Goal: Find contact information: Find contact information

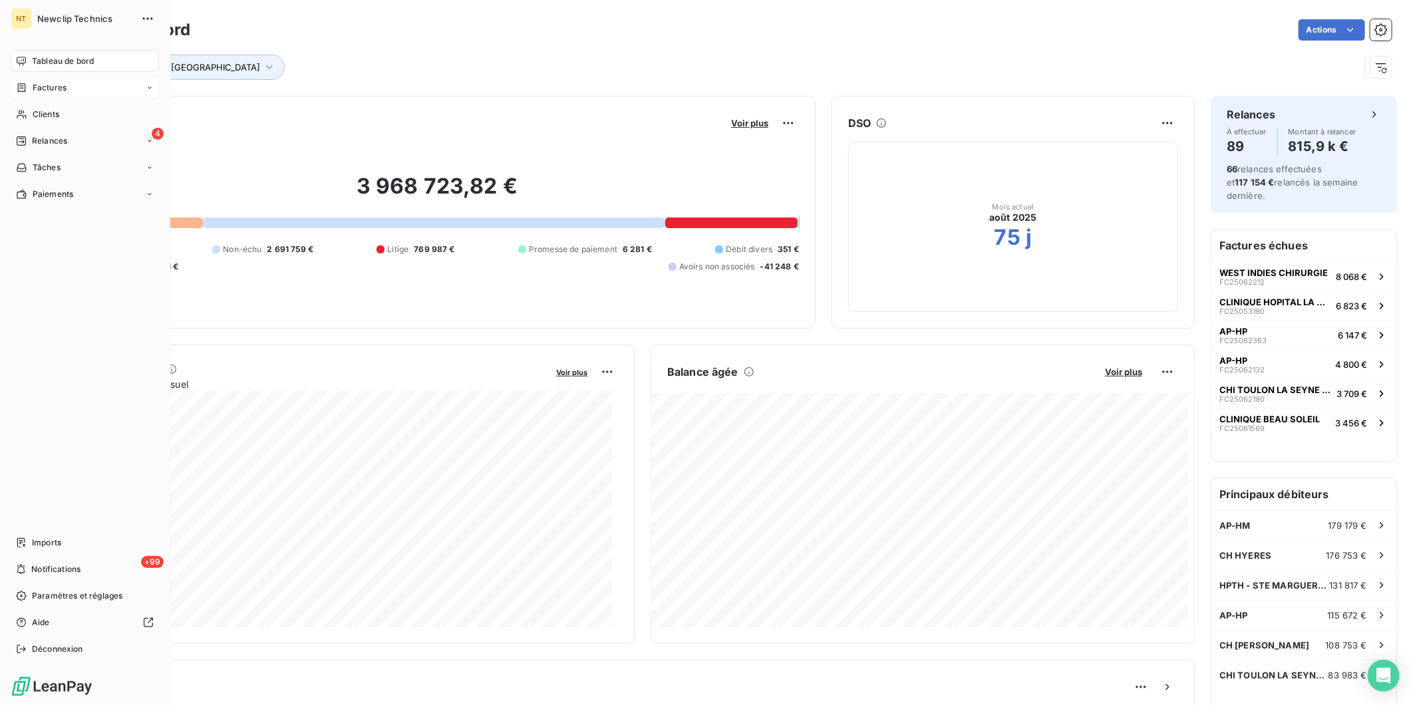
click at [39, 90] on span "Factures" at bounding box center [50, 88] width 34 height 12
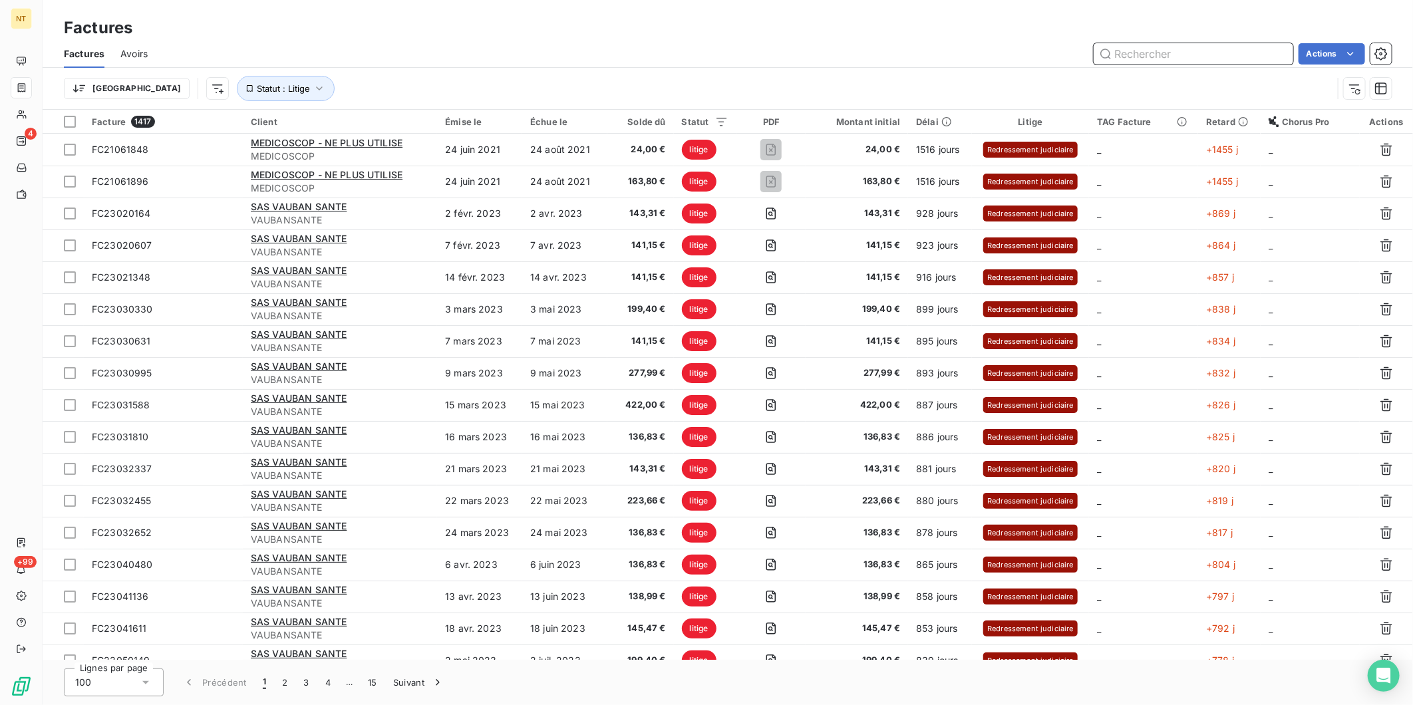
click at [1179, 47] on input "text" at bounding box center [1194, 53] width 200 height 21
paste input "FC24121907"
type input "FC24121907"
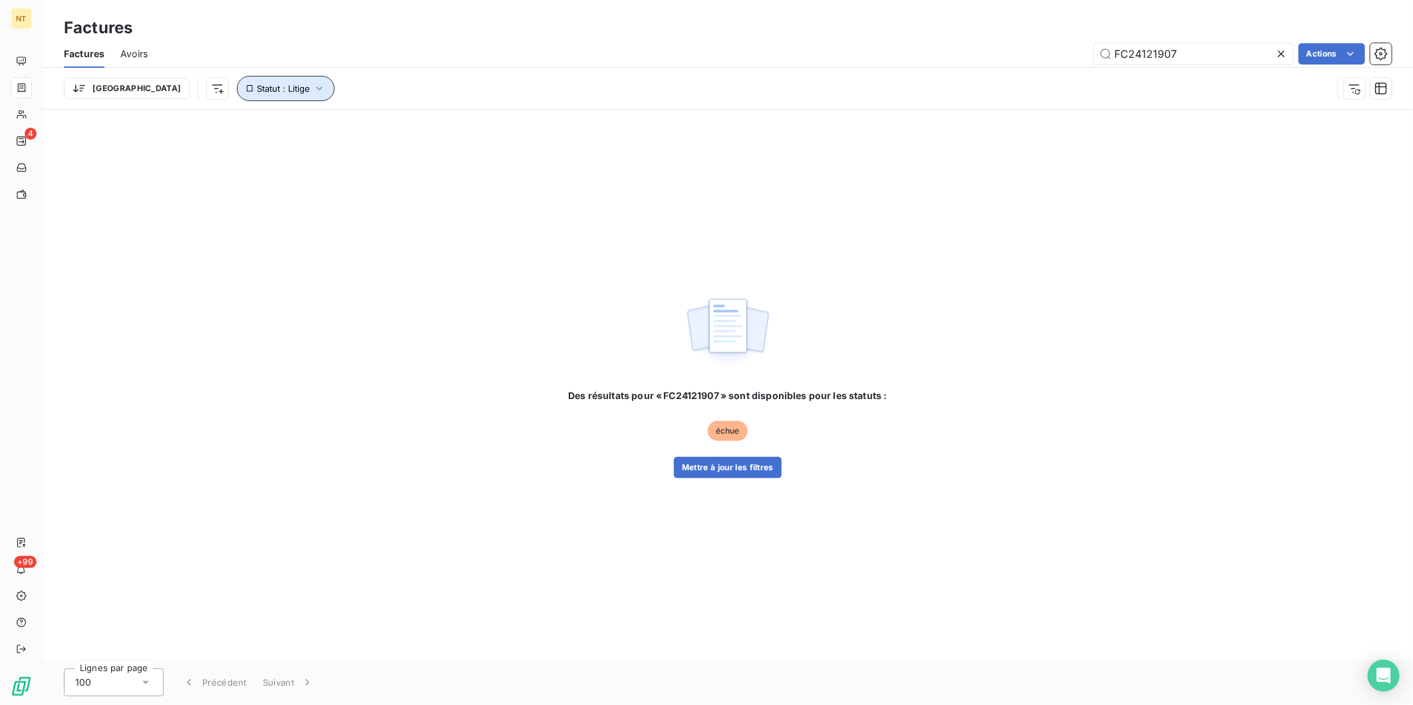
click at [257, 88] on span "Statut : Litige" at bounding box center [283, 88] width 53 height 11
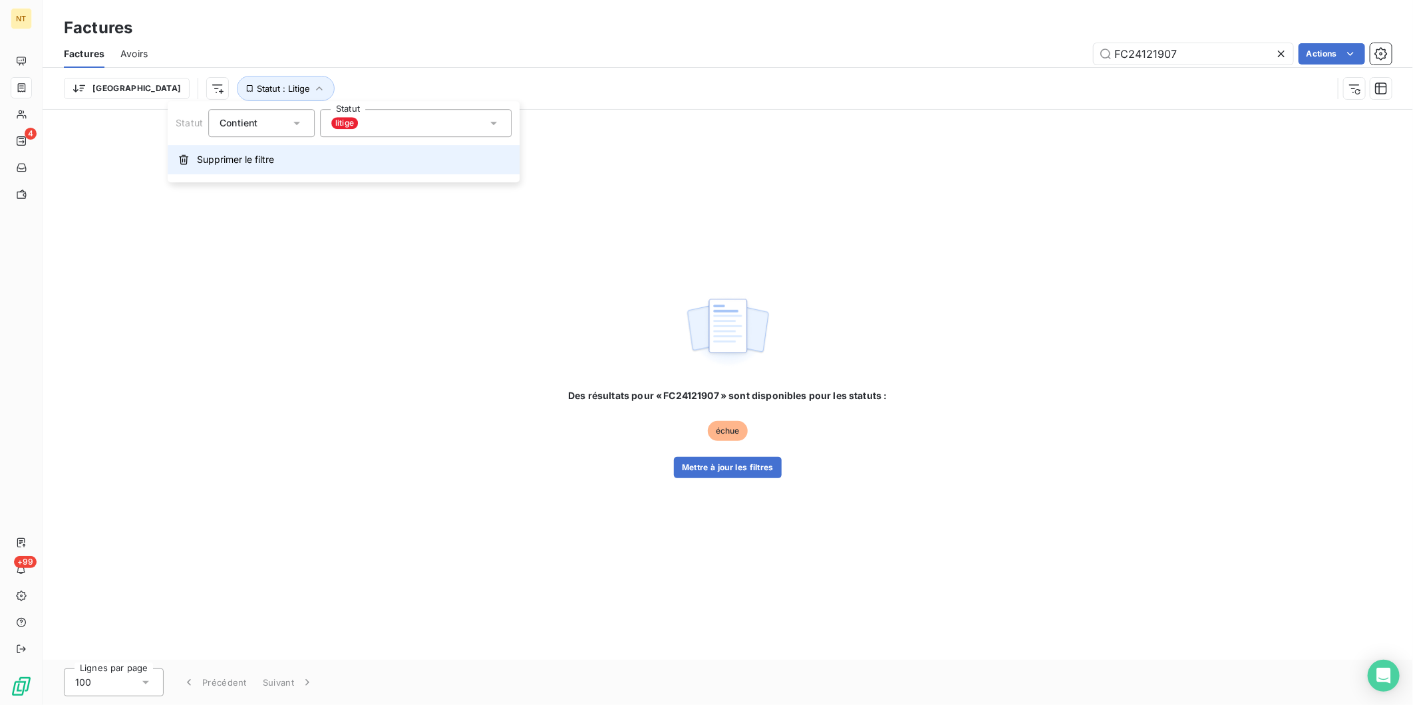
click at [220, 160] on span "Supprimer le filtre" at bounding box center [235, 159] width 77 height 13
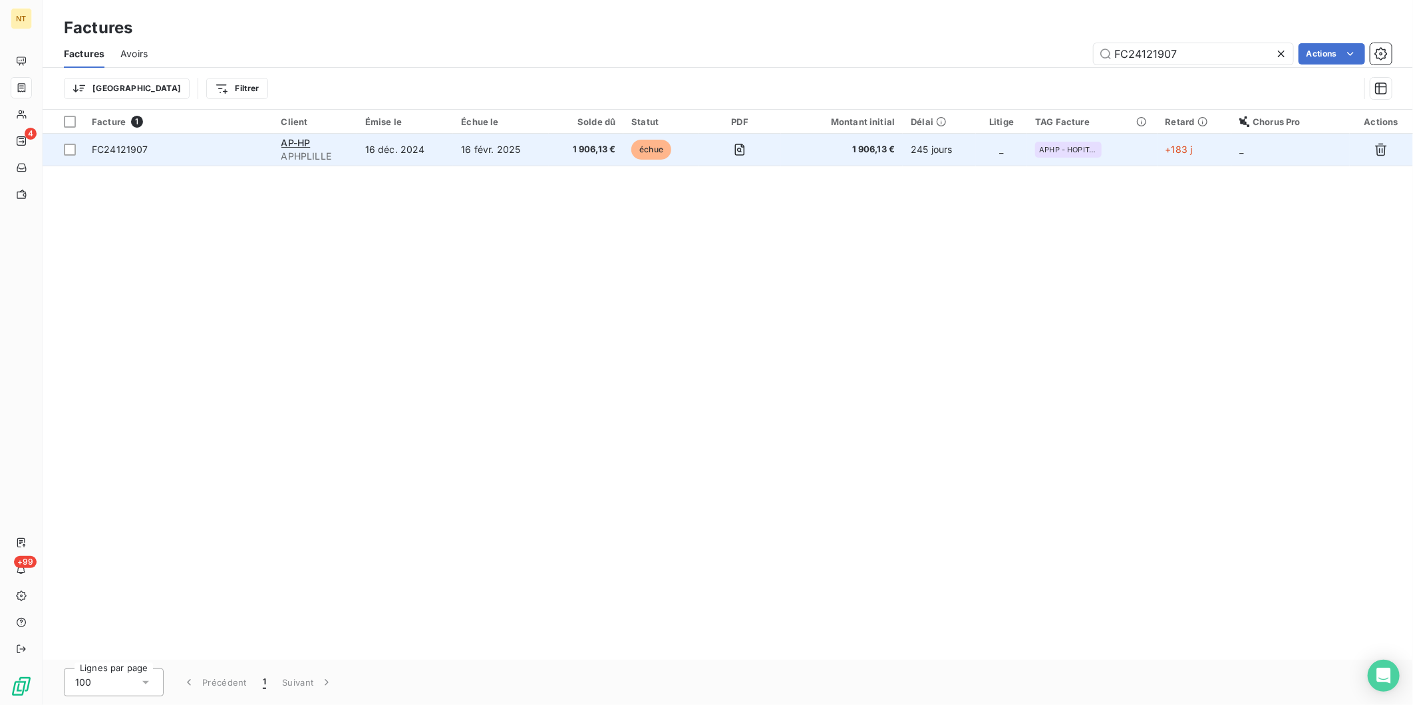
click at [204, 149] on span "FC24121907" at bounding box center [179, 149] width 174 height 13
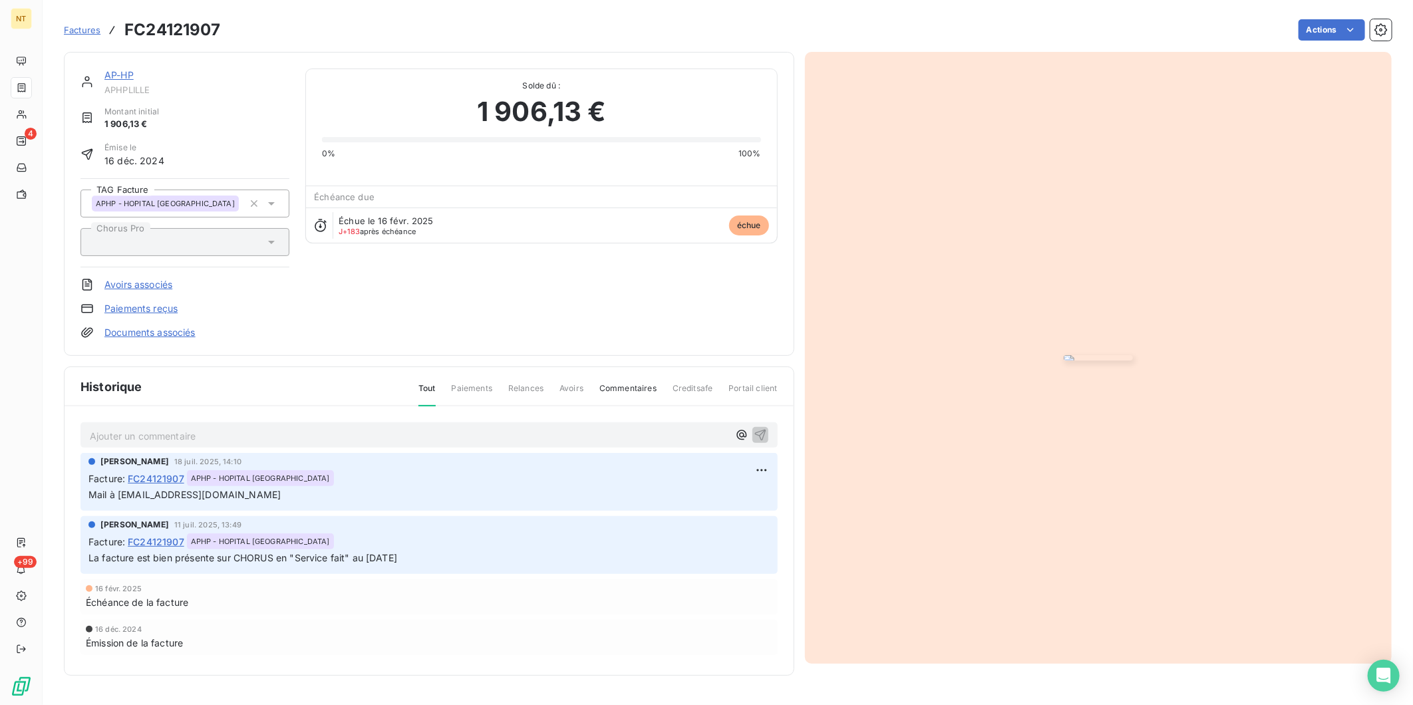
click at [223, 434] on p "Ajouter un commentaire ﻿" at bounding box center [409, 436] width 639 height 17
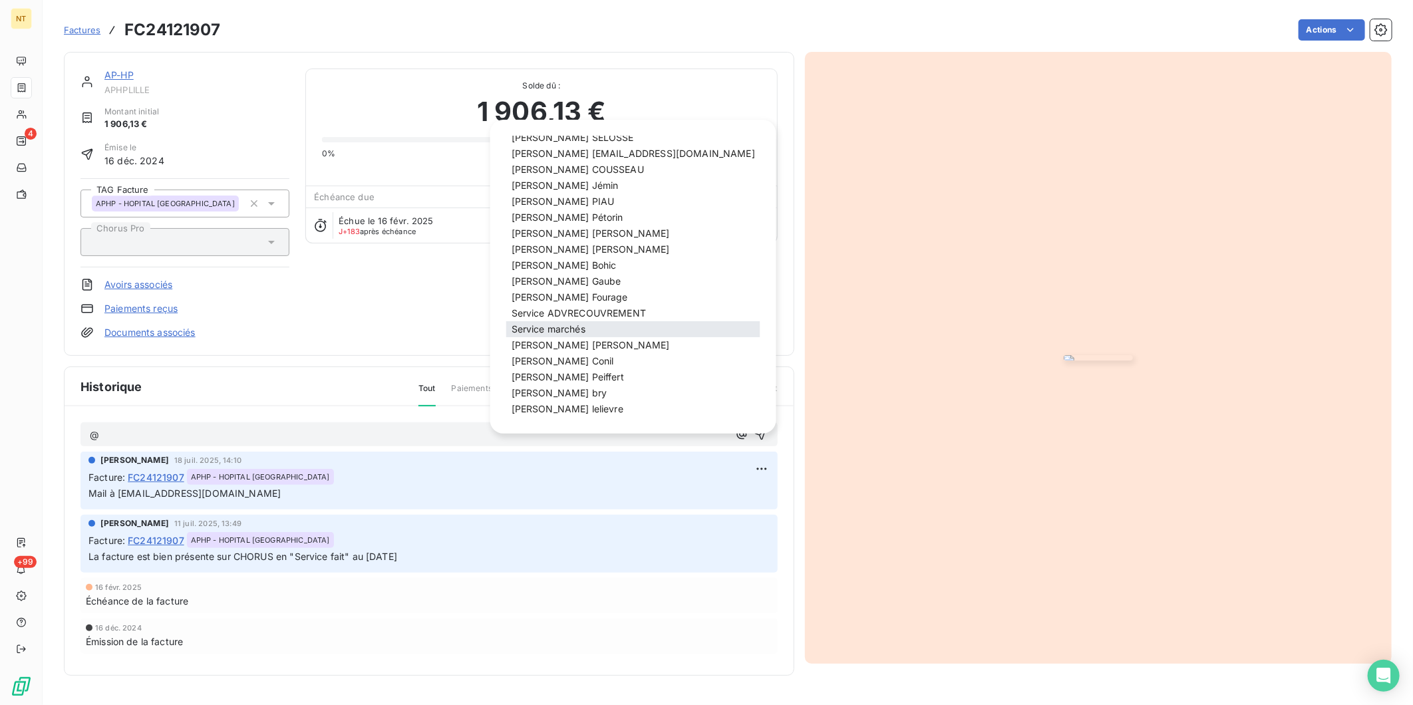
scroll to position [77, 0]
click at [587, 309] on span "Service ADVRECOUVREMENT" at bounding box center [579, 311] width 134 height 11
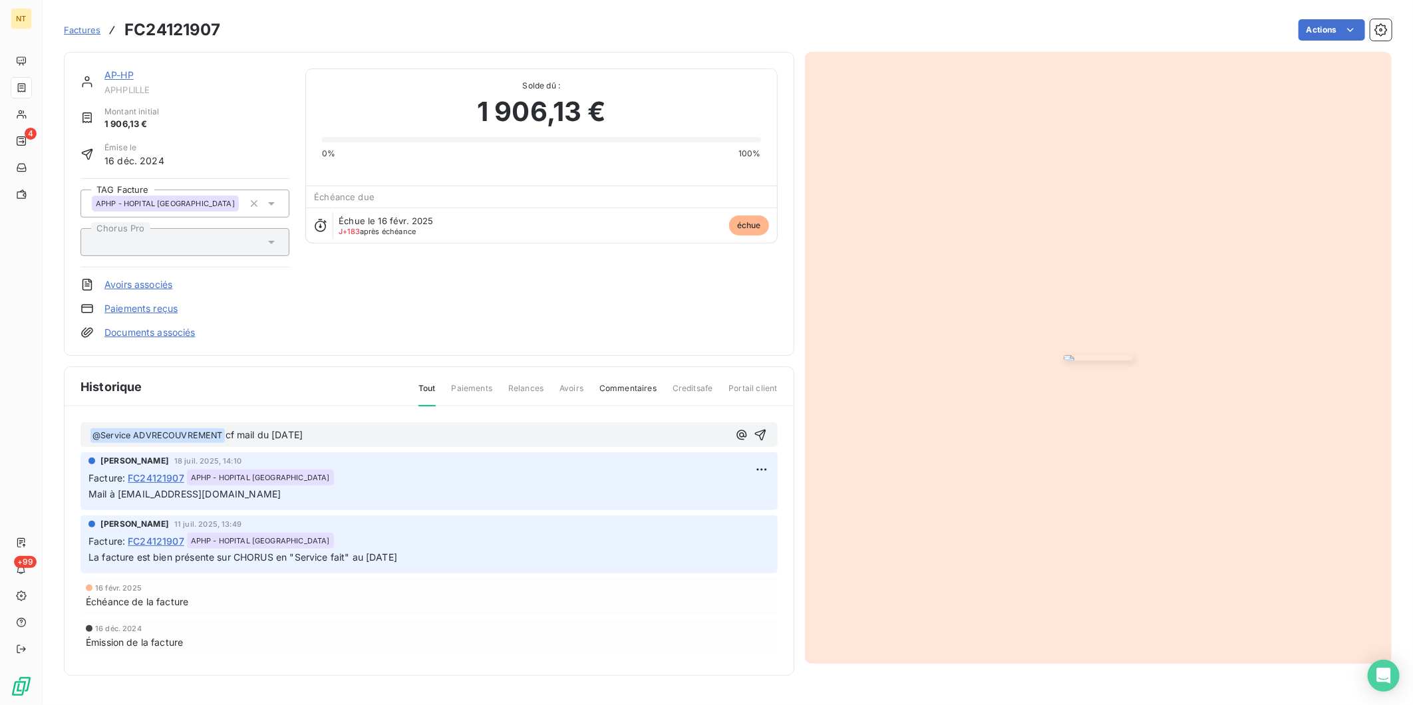
click at [349, 440] on p "﻿ @ Service ADVRECOUVREMENT ﻿ cf mail du [DATE]" at bounding box center [409, 436] width 639 height 16
click at [679, 434] on p "﻿ @ Service ADVRECOUVREMENT ﻿ cf mail du [DATE], facture en attente d'avoir car…" at bounding box center [409, 436] width 639 height 16
click at [671, 434] on span "cf mail du [DATE], facture en attente d'avoir car mauvais bon de commande ratta…" at bounding box center [448, 434] width 445 height 11
drag, startPoint x: 687, startPoint y: 434, endPoint x: 635, endPoint y: 435, distance: 51.9
click at [635, 435] on span "cf mail du [DATE], facture en attente d'avoir car mauvais bon de commande ratta…" at bounding box center [448, 434] width 445 height 11
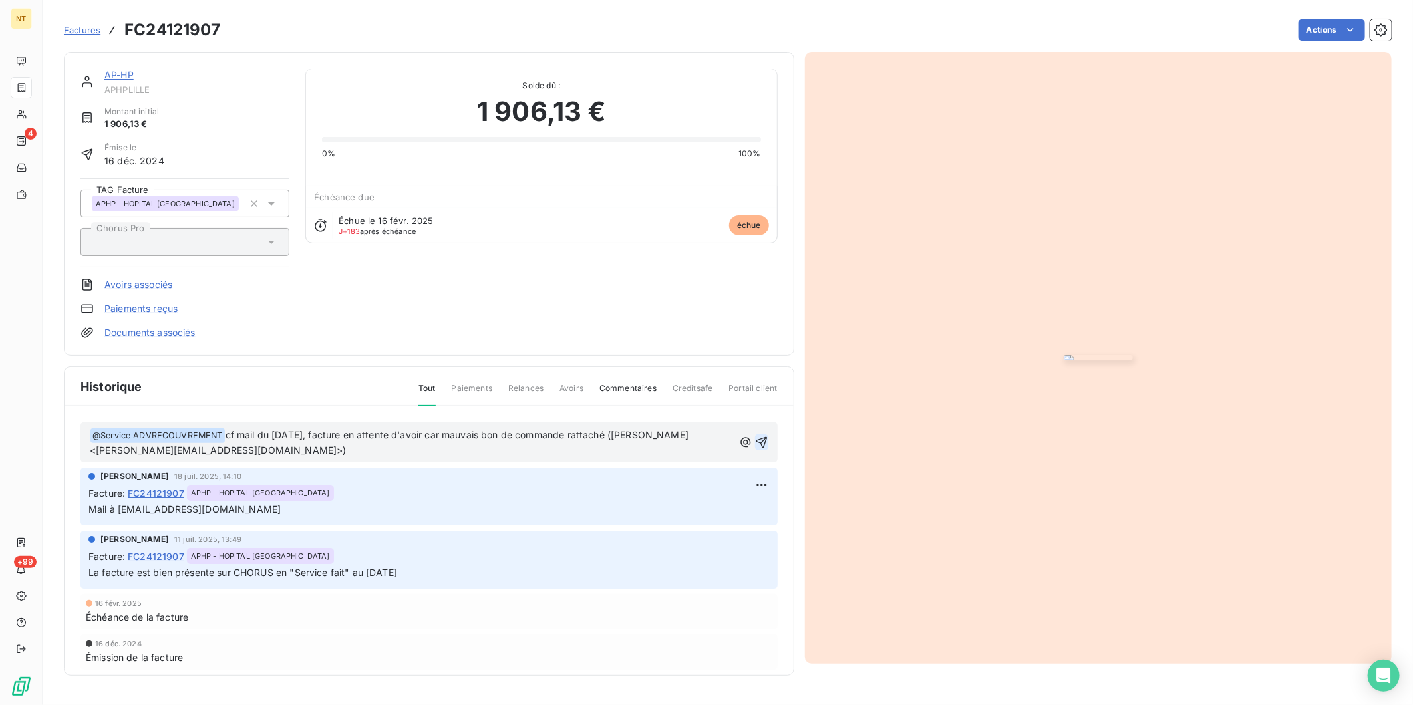
click at [756, 442] on icon "button" at bounding box center [761, 442] width 11 height 11
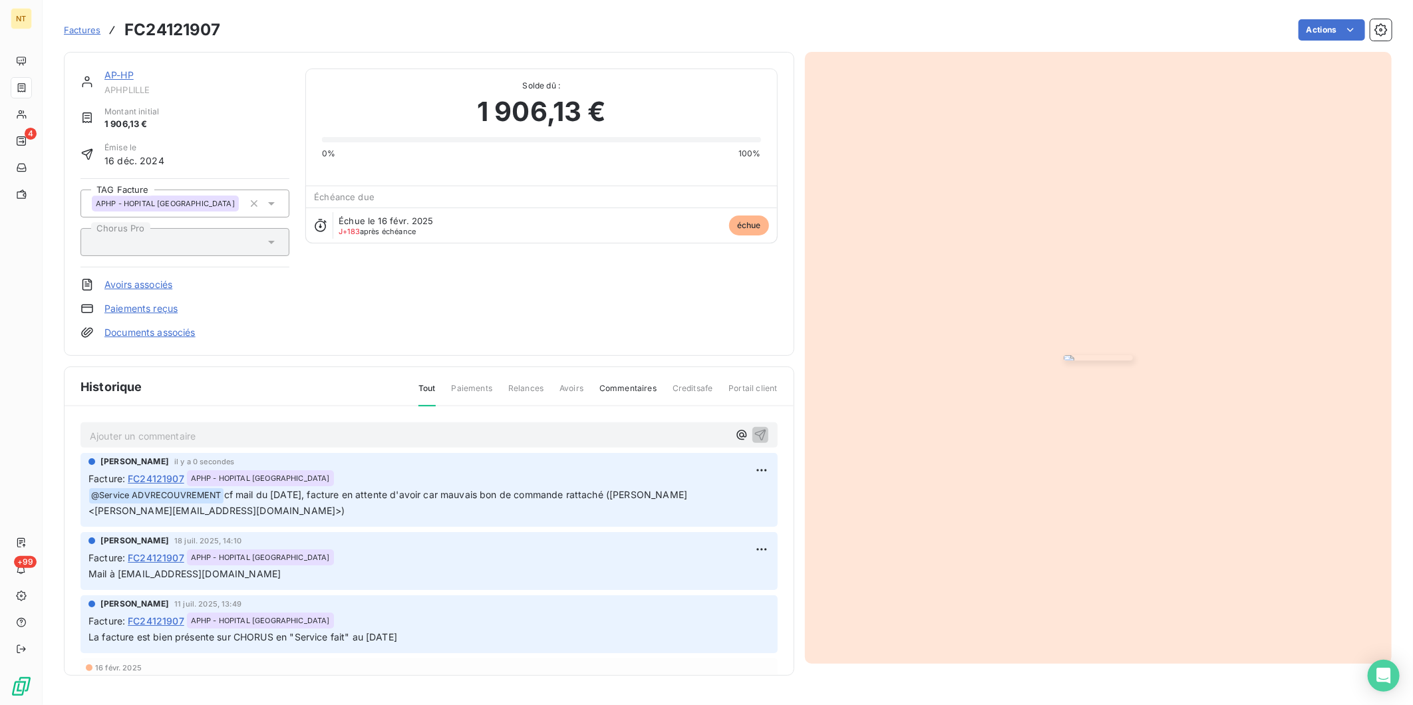
click at [122, 73] on link "AP-HP" at bounding box center [118, 74] width 29 height 11
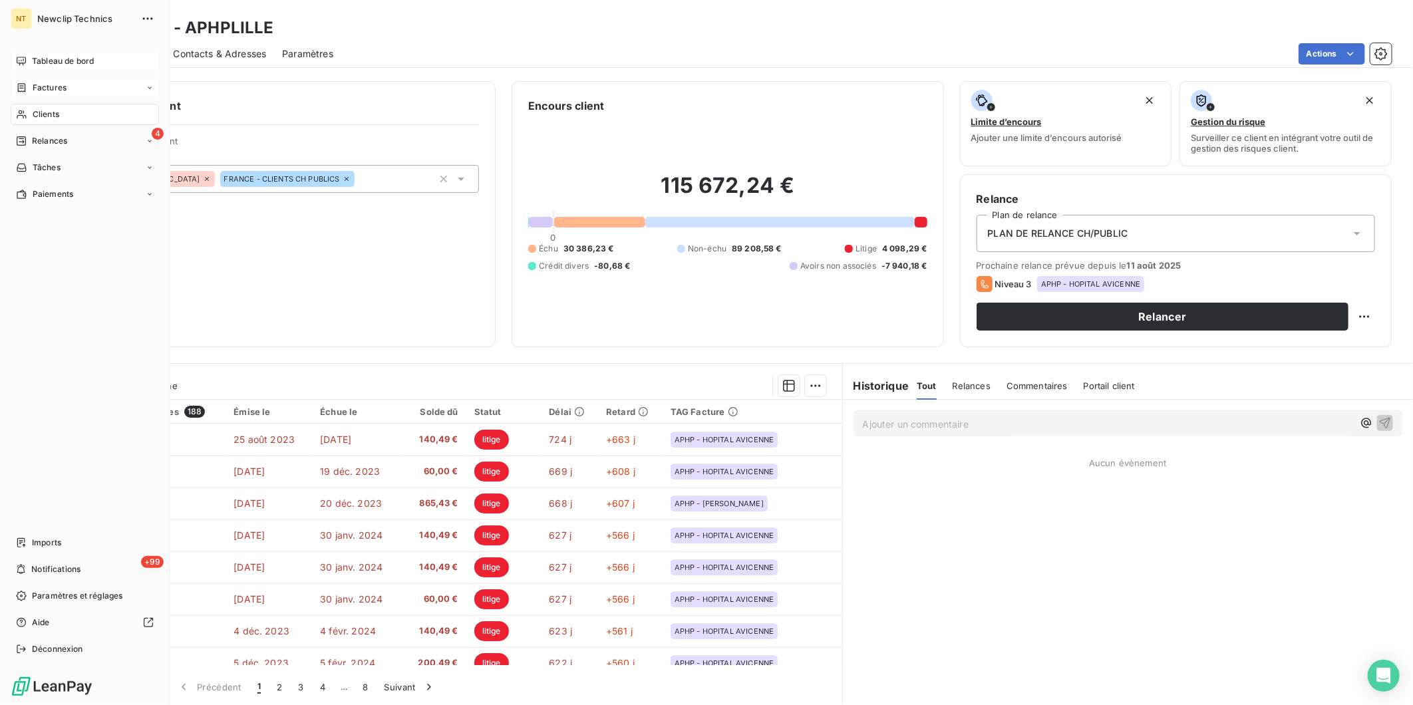
click at [21, 57] on icon at bounding box center [21, 61] width 11 height 11
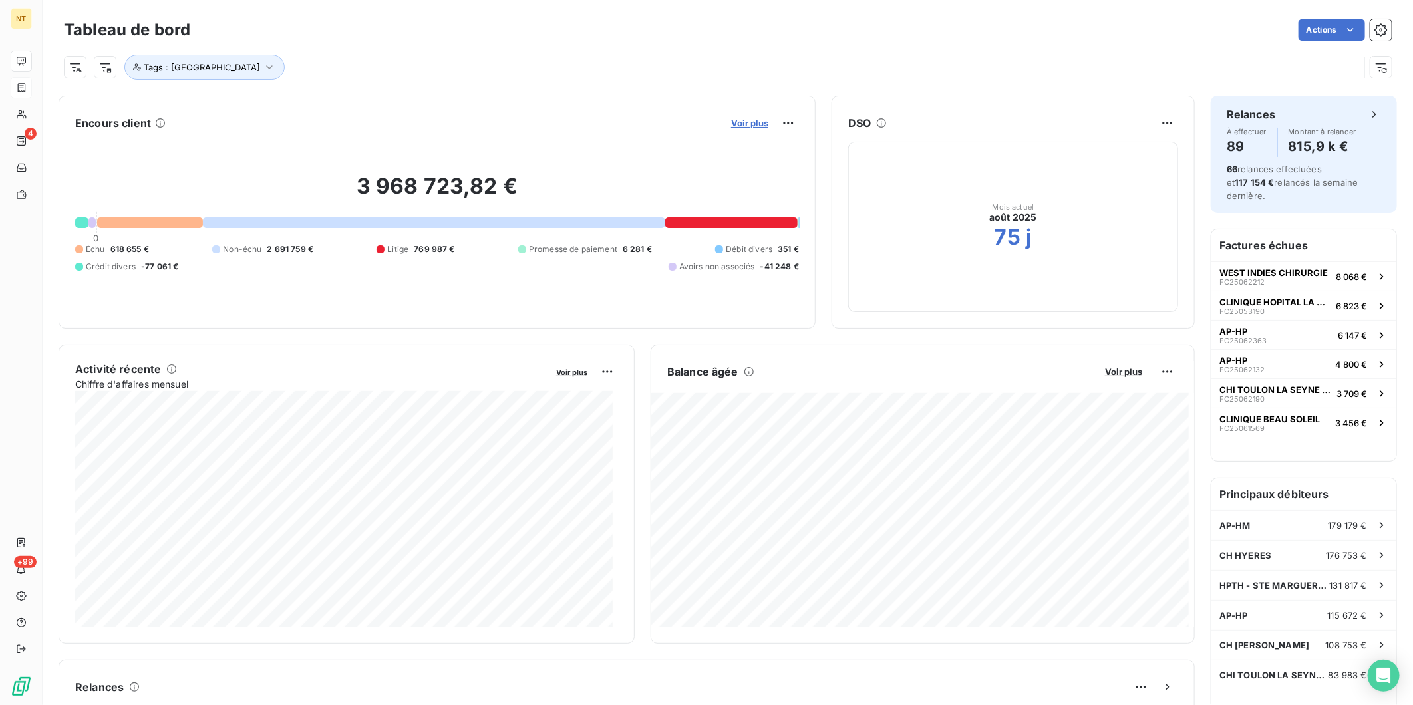
click at [740, 122] on span "Voir plus" at bounding box center [749, 123] width 37 height 11
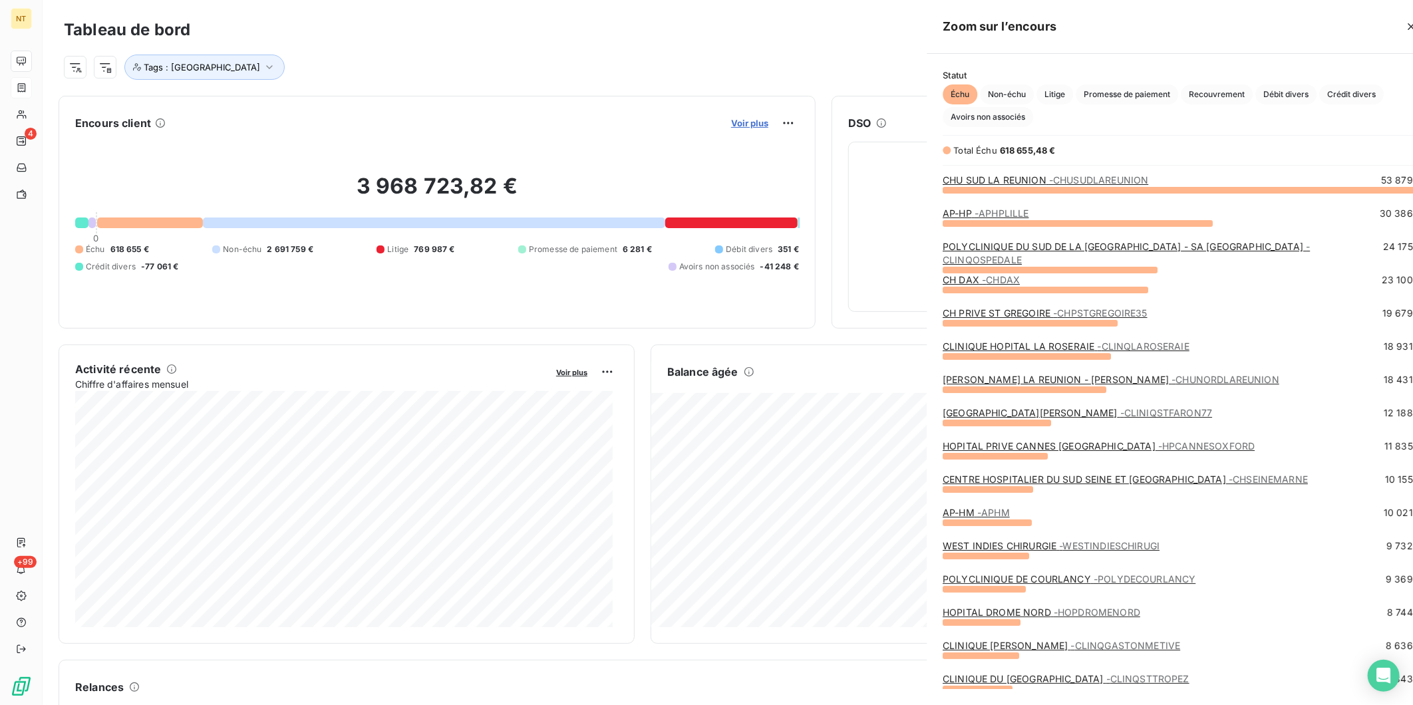
scroll to position [504, 500]
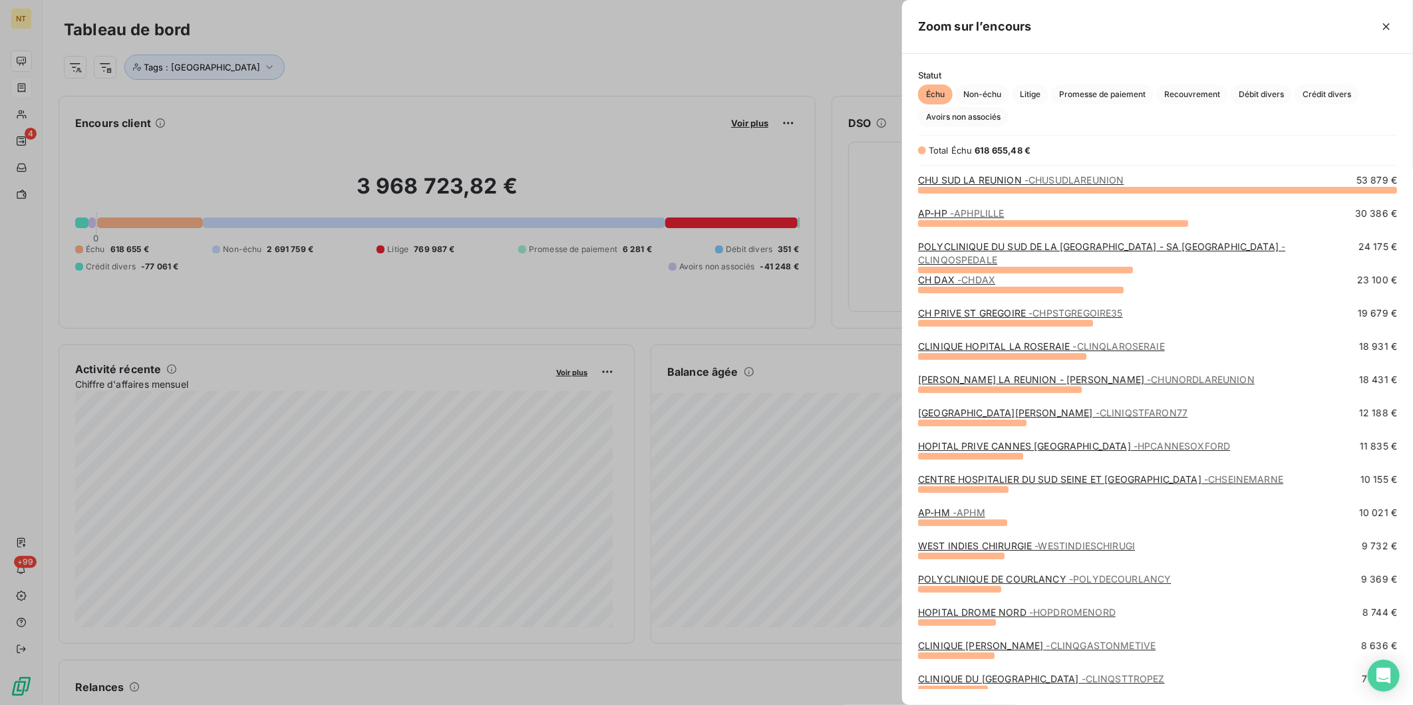
click at [1058, 180] on span "- CHUSUDLAREUNION" at bounding box center [1074, 179] width 99 height 11
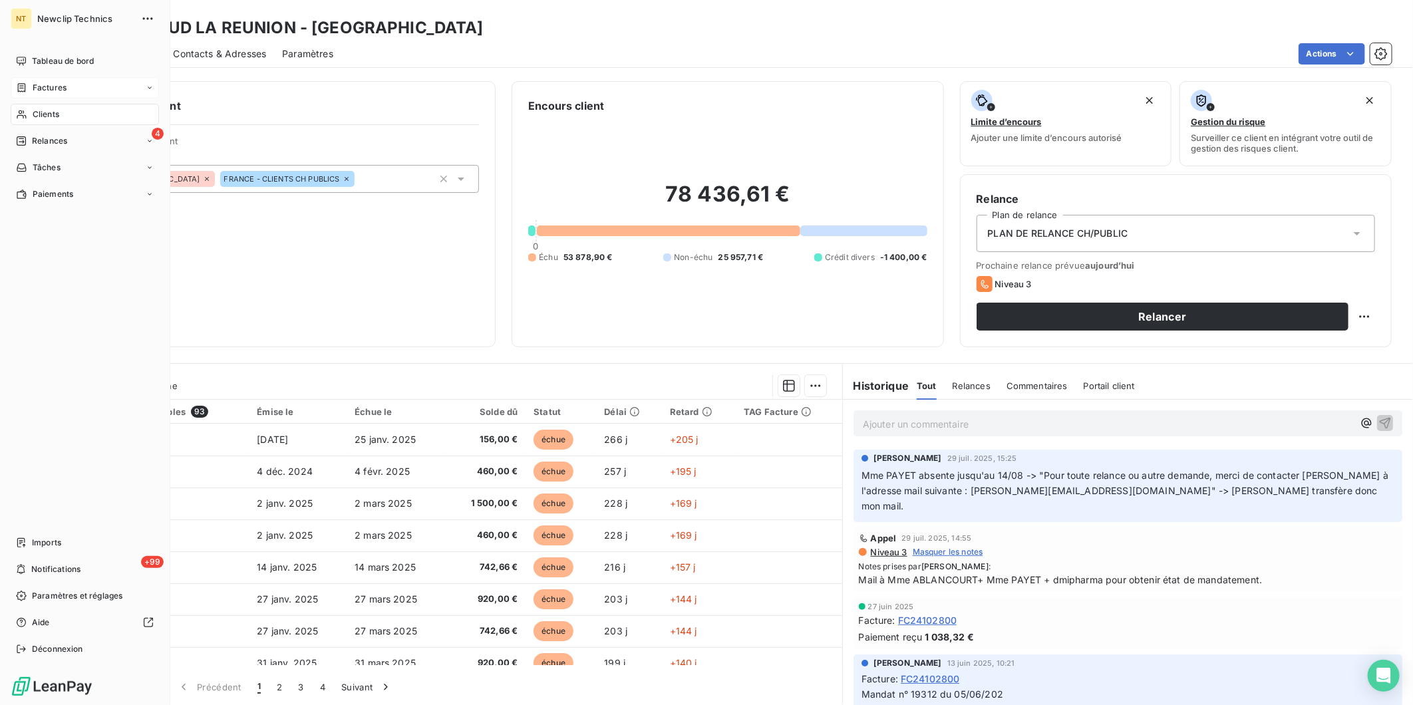
click at [33, 115] on span "Clients" at bounding box center [46, 114] width 27 height 12
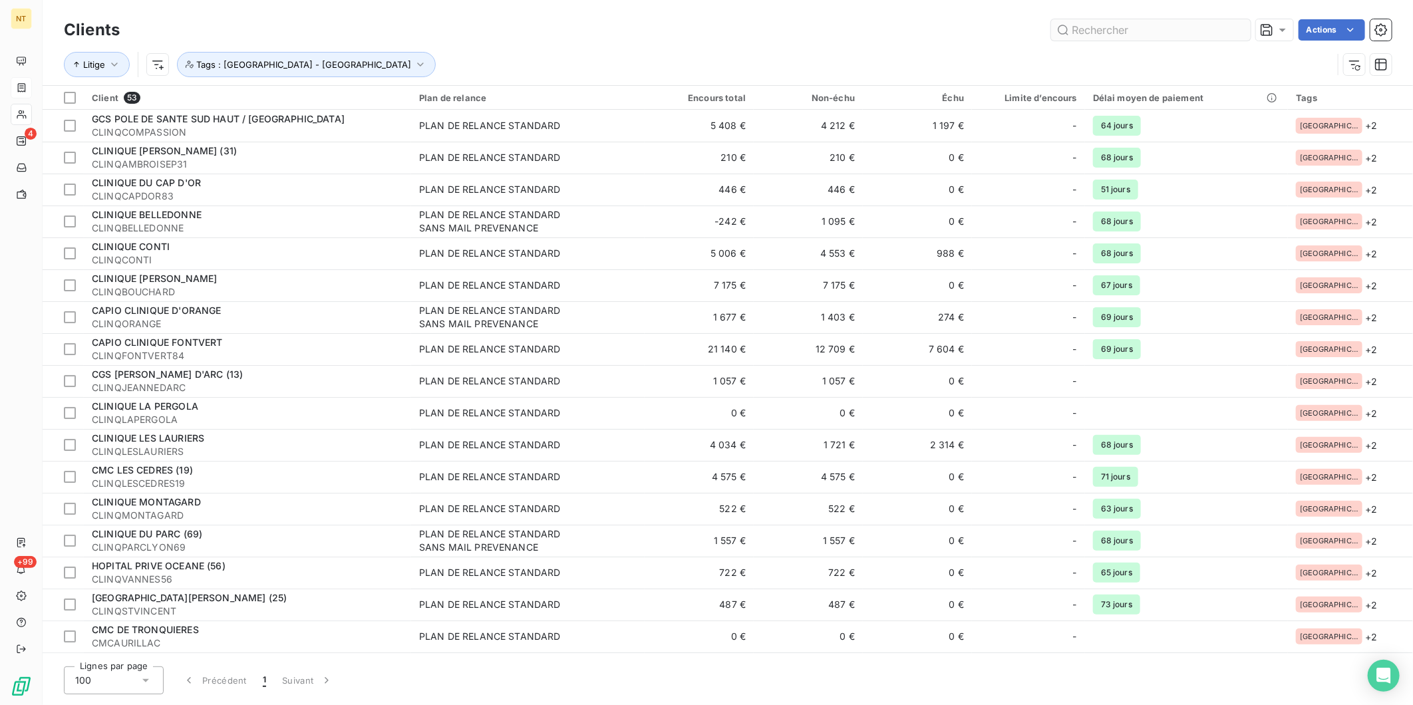
click at [1143, 34] on input "text" at bounding box center [1151, 29] width 200 height 21
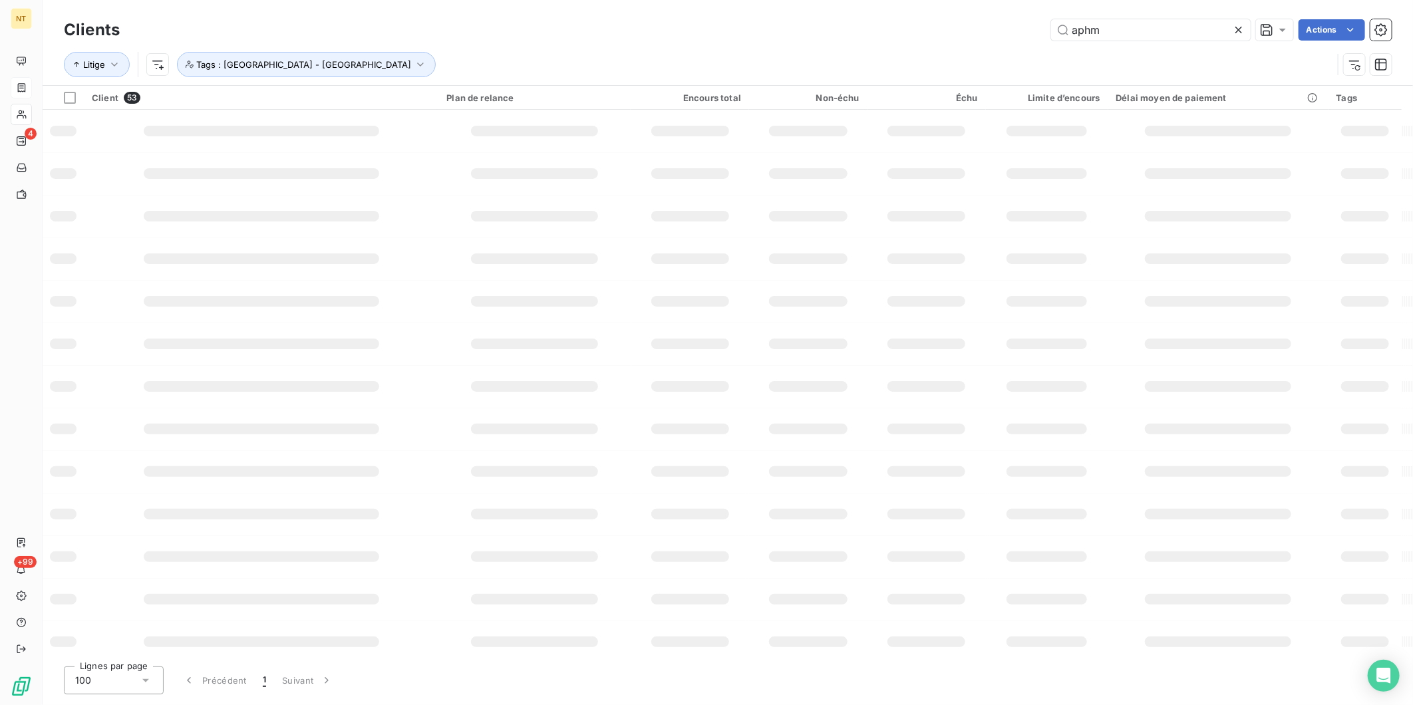
type input "aphm"
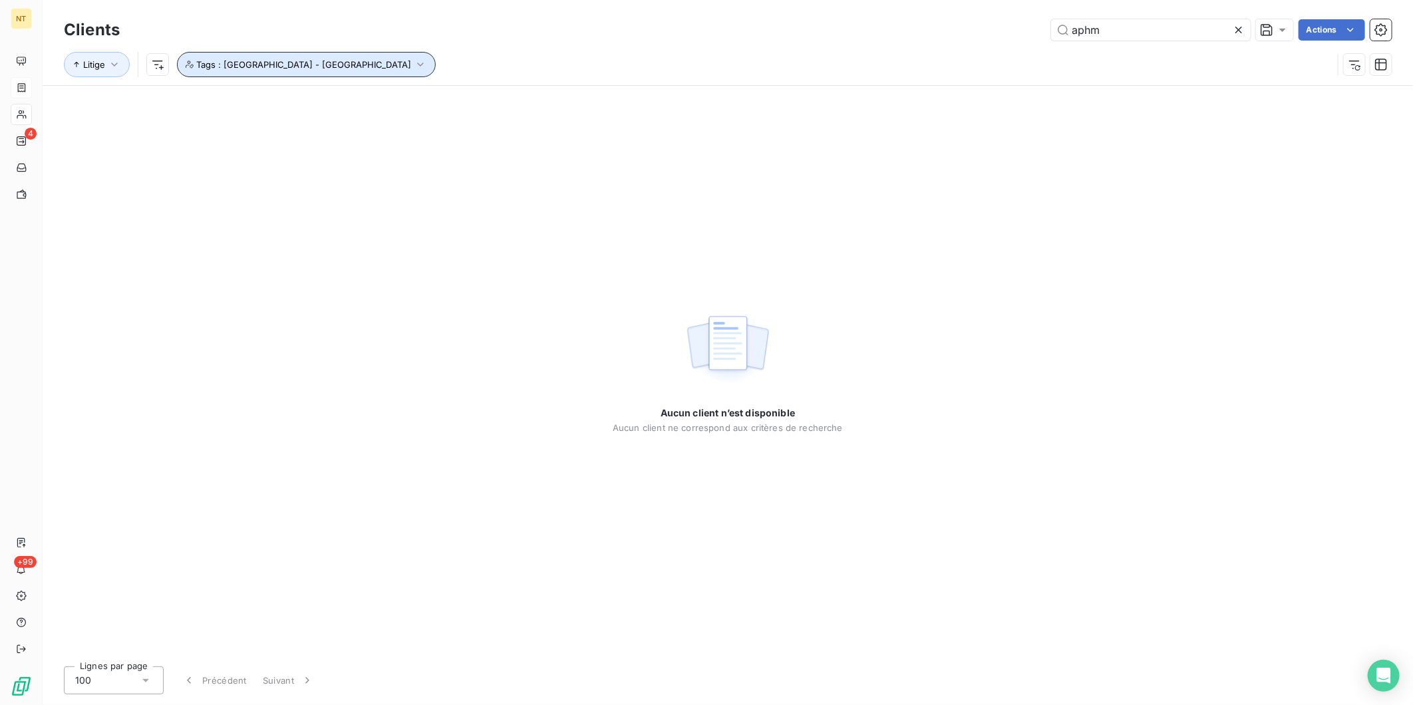
click at [414, 65] on icon "button" at bounding box center [420, 64] width 13 height 13
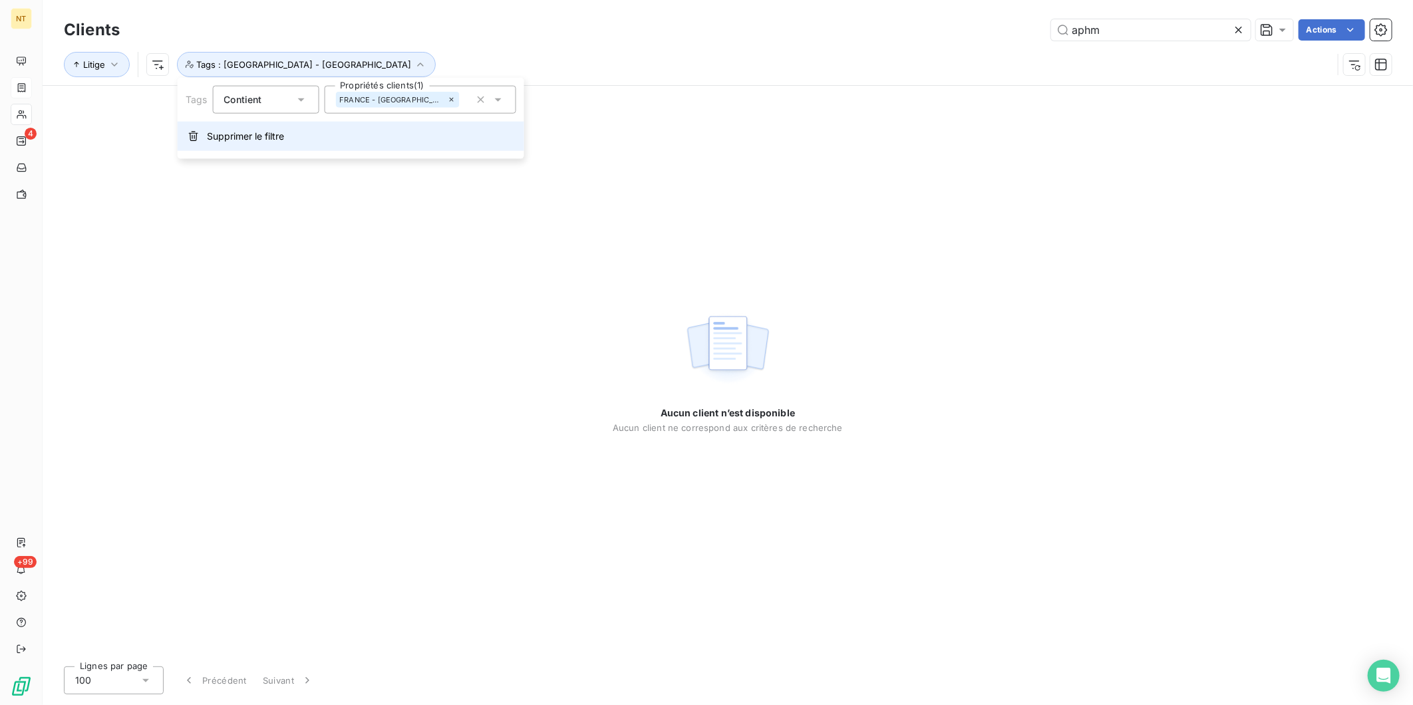
click at [261, 140] on span "Supprimer le filtre" at bounding box center [245, 136] width 77 height 13
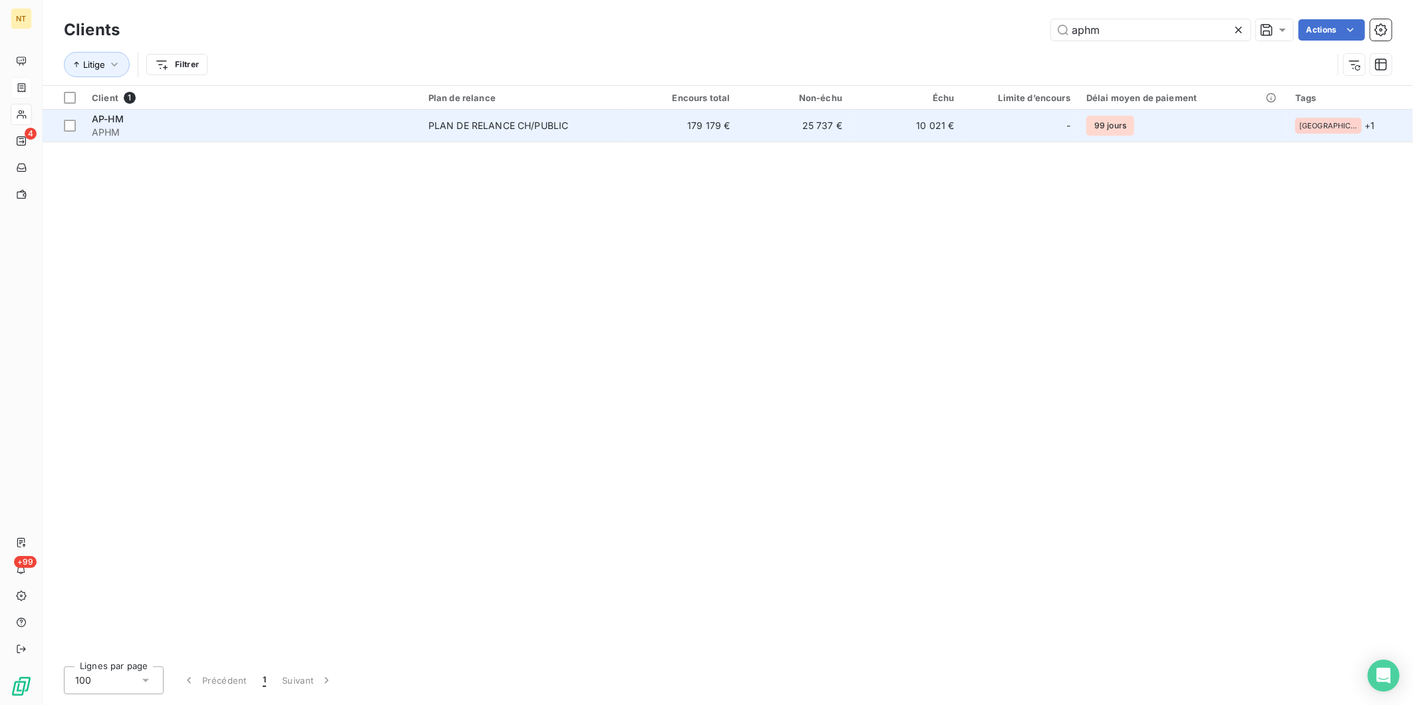
click at [110, 120] on span "AP-HM" at bounding box center [108, 118] width 32 height 11
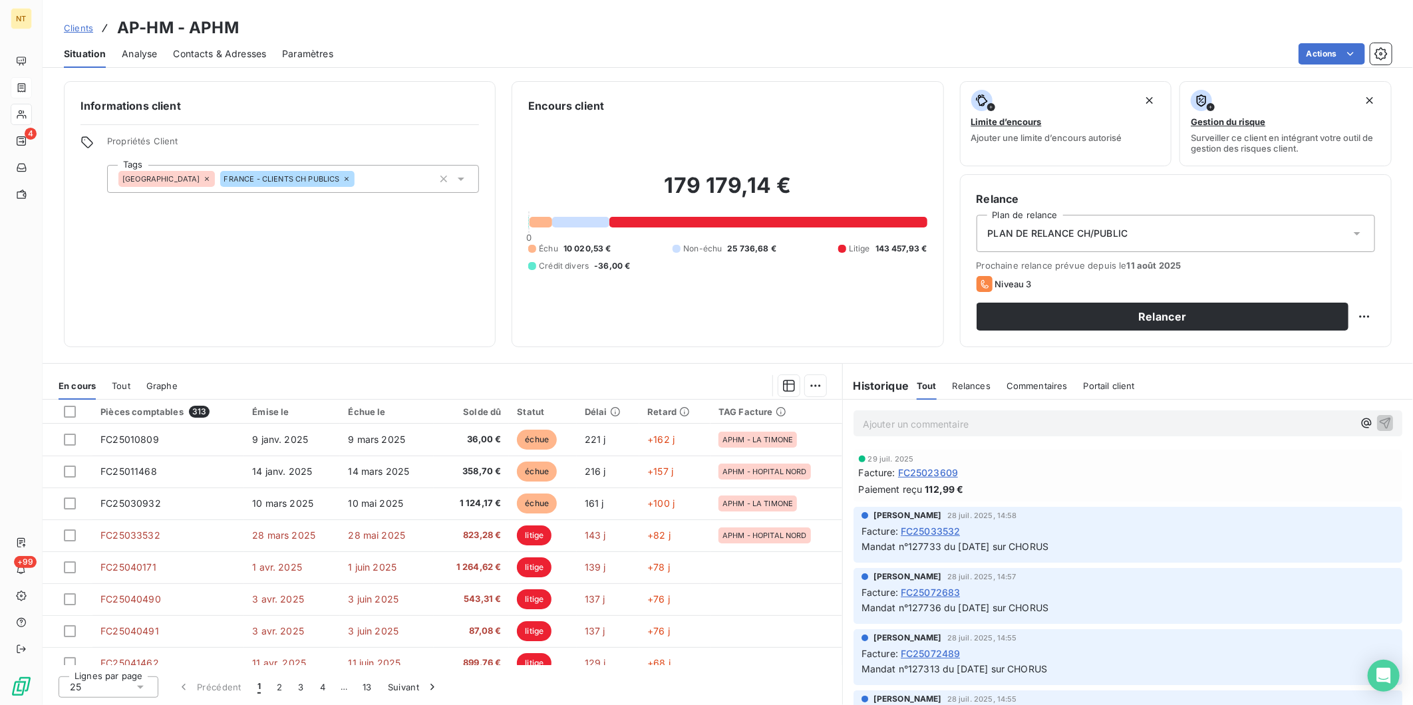
click at [247, 51] on span "Contacts & Adresses" at bounding box center [219, 53] width 93 height 13
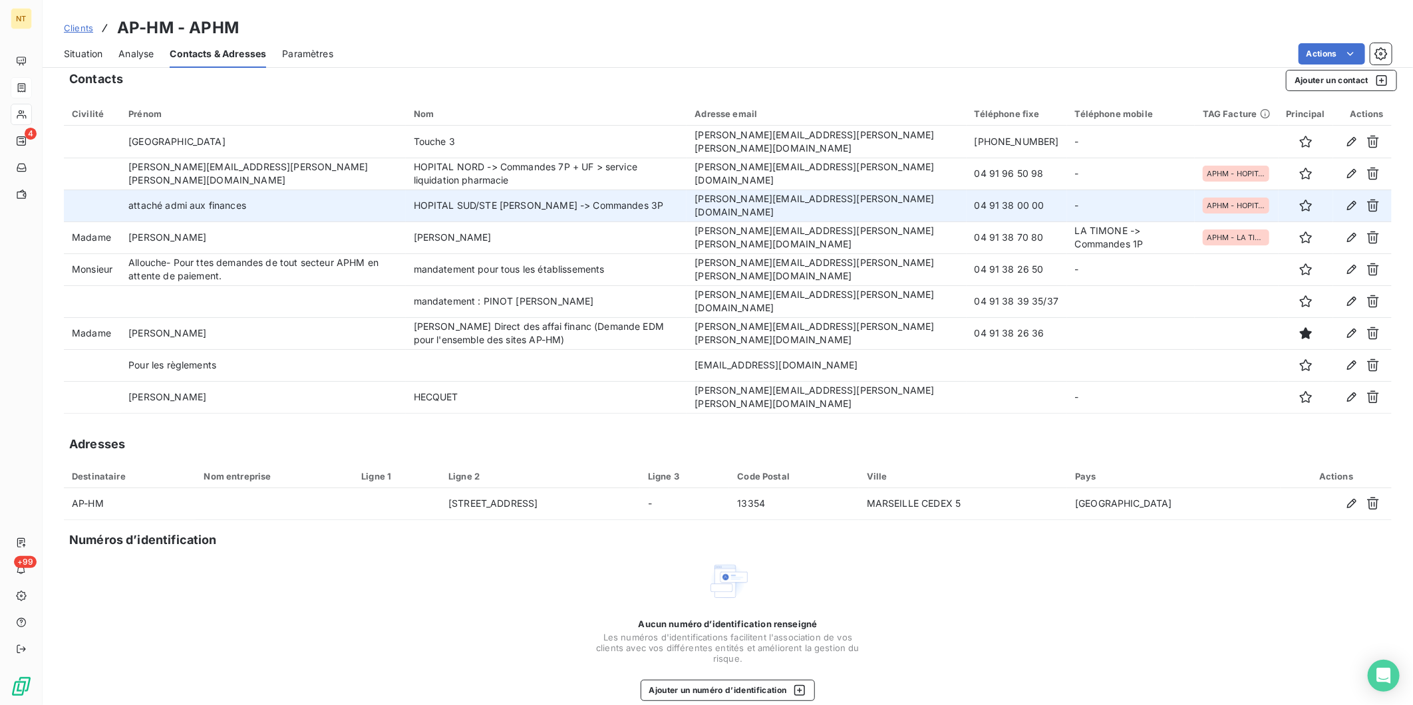
scroll to position [29, 0]
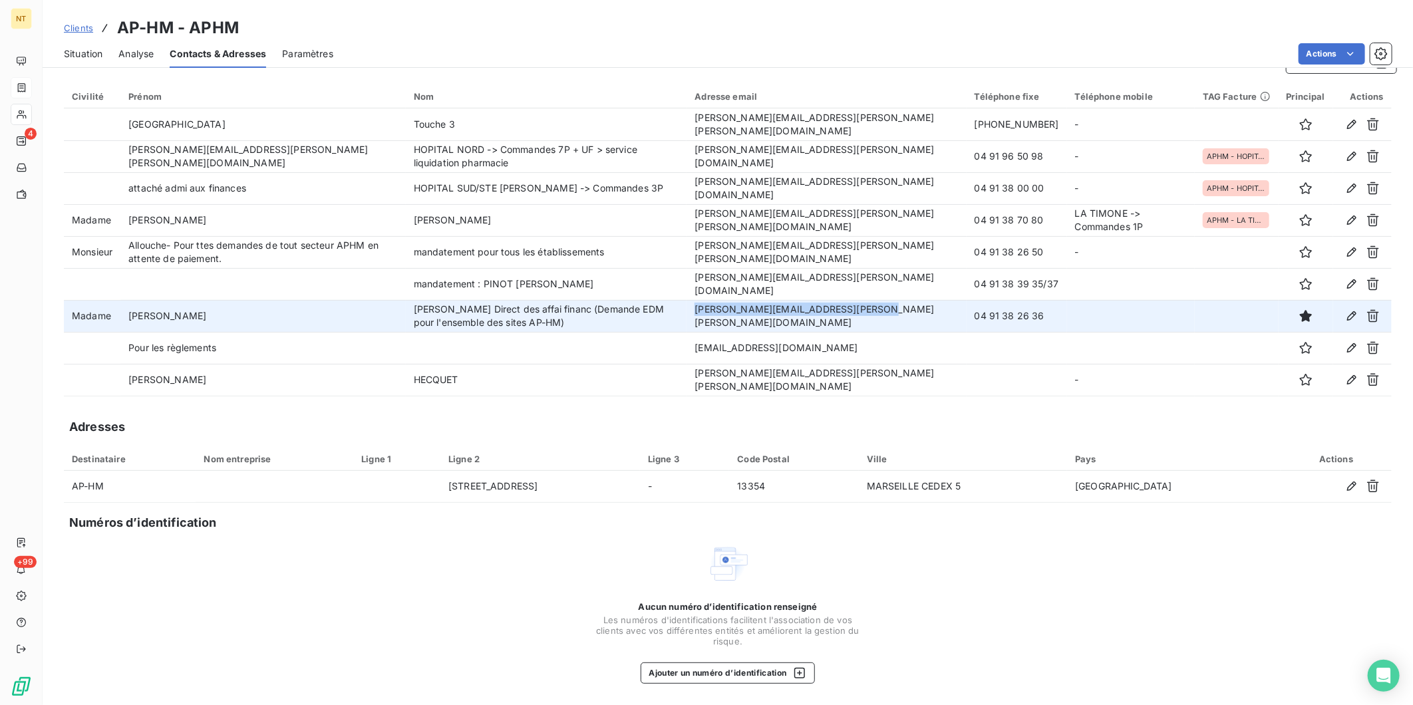
drag, startPoint x: 820, startPoint y: 323, endPoint x: 790, endPoint y: 304, distance: 35.3
click at [790, 304] on td "[PERSON_NAME][EMAIL_ADDRESS][PERSON_NAME][PERSON_NAME][DOMAIN_NAME]" at bounding box center [826, 316] width 279 height 32
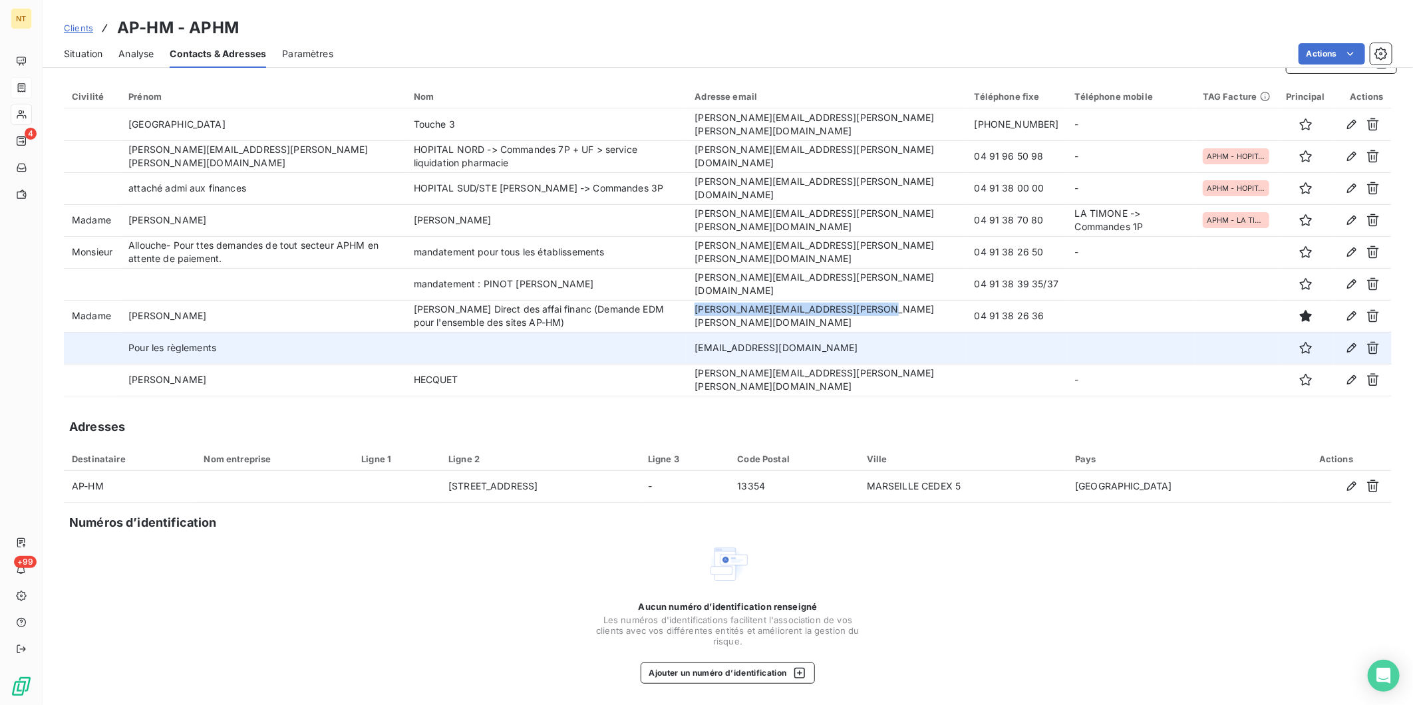
copy td "[PERSON_NAME][EMAIL_ADDRESS][PERSON_NAME][PERSON_NAME][DOMAIN_NAME]"
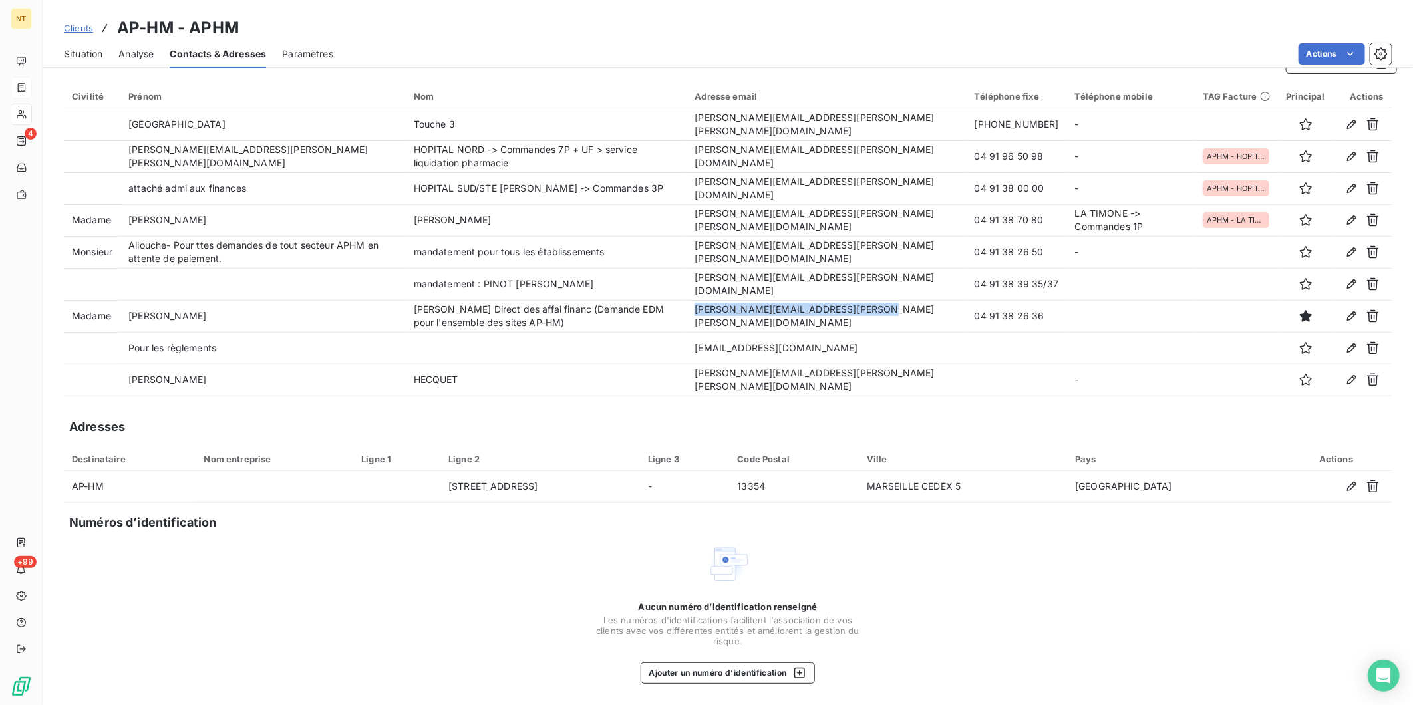
click at [83, 60] on span "Situation" at bounding box center [83, 53] width 39 height 13
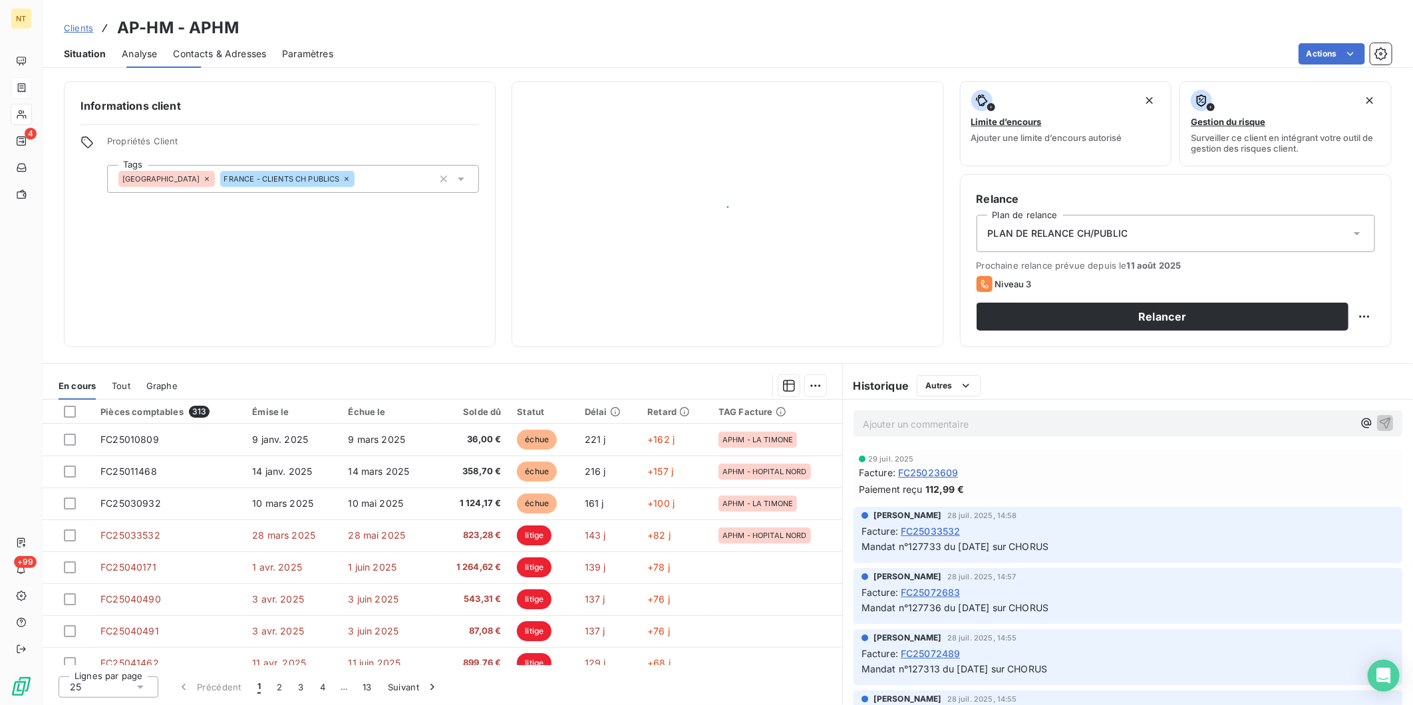
scroll to position [0, 0]
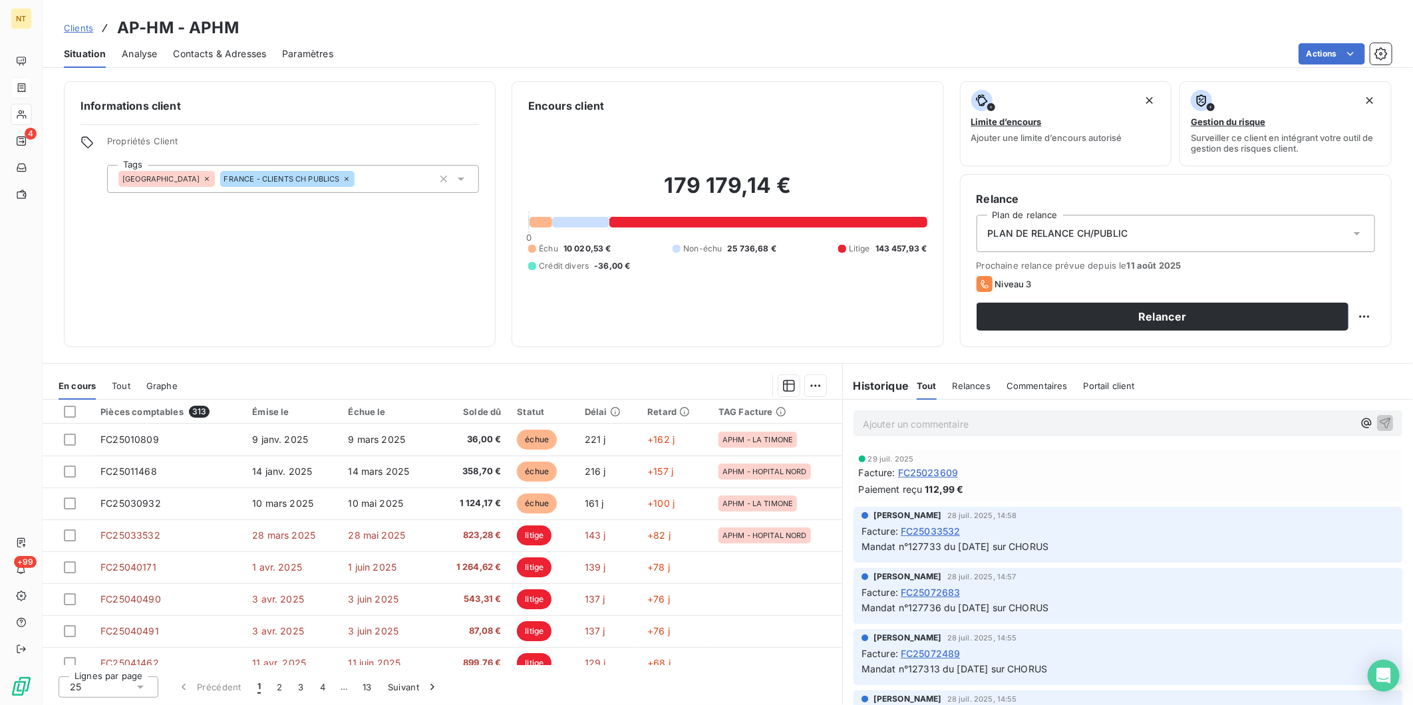
click at [952, 420] on p "Ajouter un commentaire ﻿" at bounding box center [1108, 424] width 490 height 17
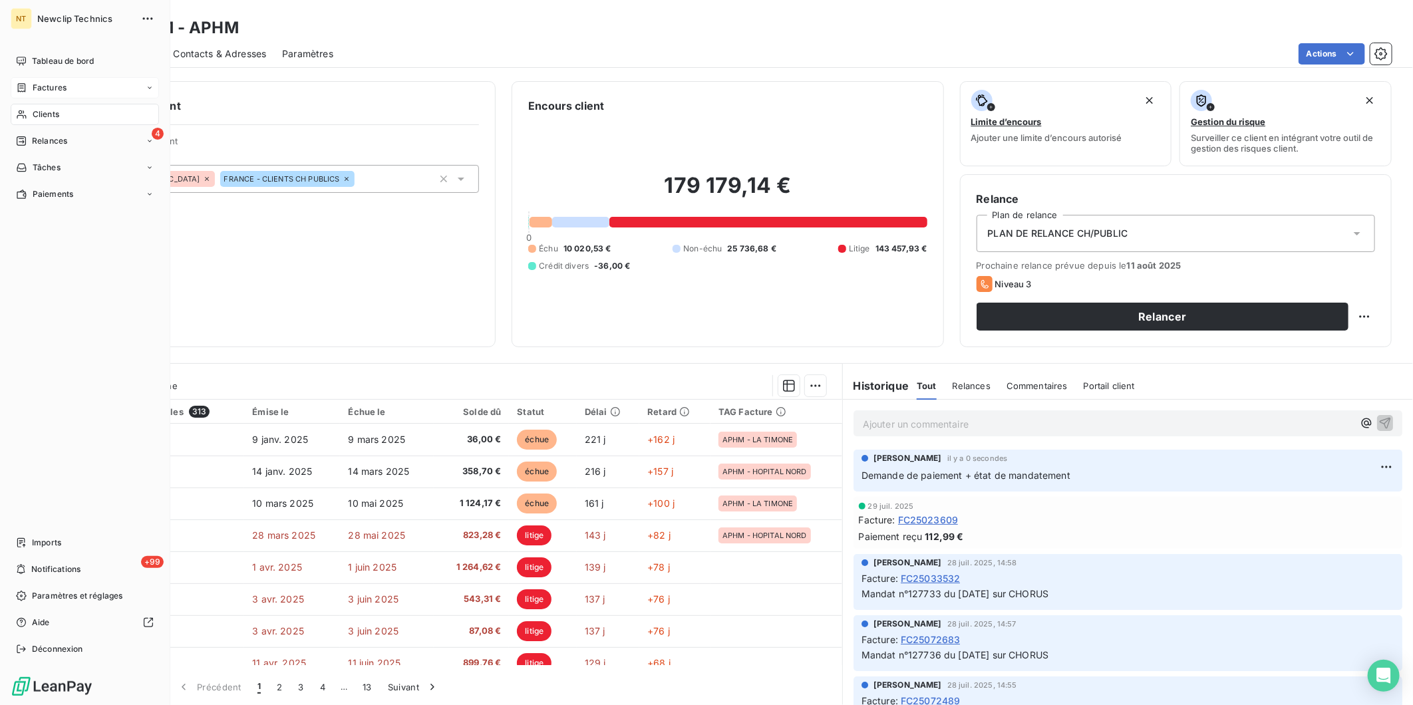
click at [32, 49] on div "NT Newclip Technics Tableau de bord Factures Clients 4 Relances Tâches Paiement…" at bounding box center [85, 352] width 170 height 705
click at [27, 55] on div "Tableau de bord" at bounding box center [85, 61] width 148 height 21
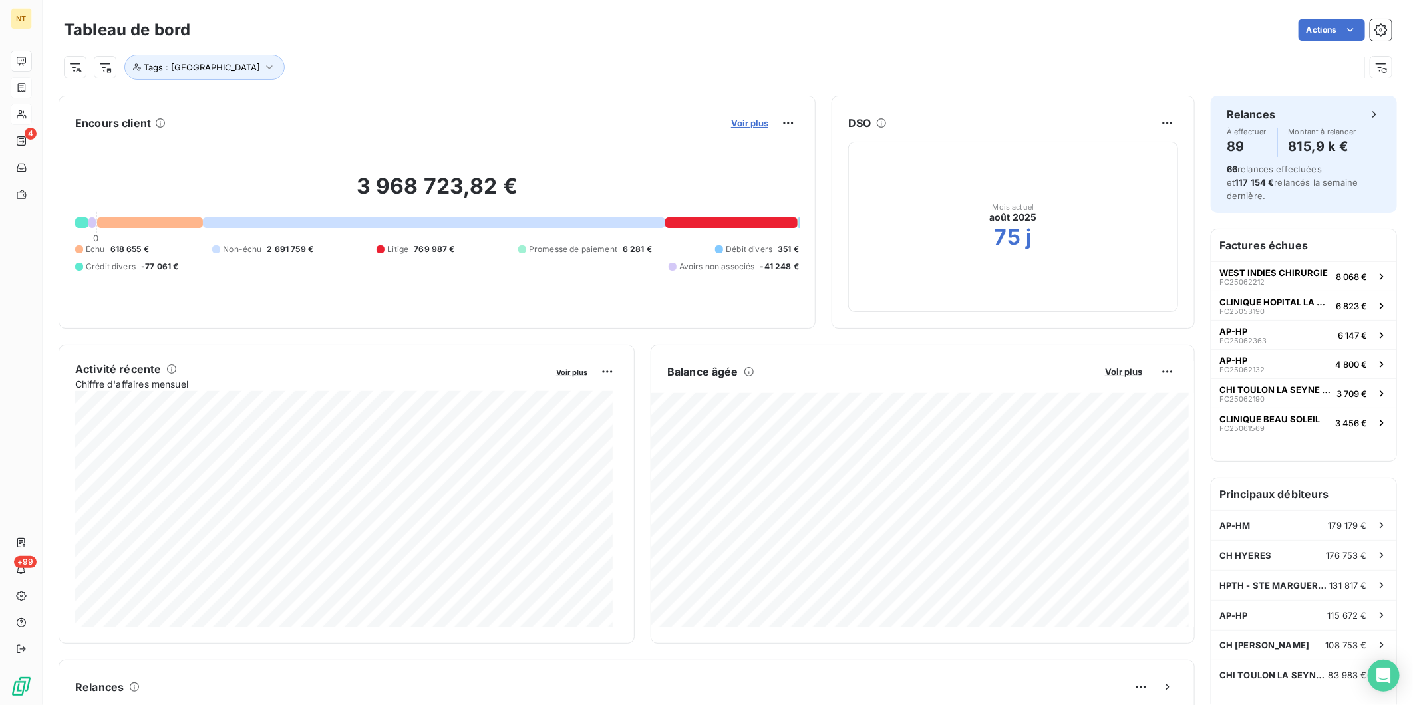
click at [736, 120] on span "Voir plus" at bounding box center [749, 123] width 37 height 11
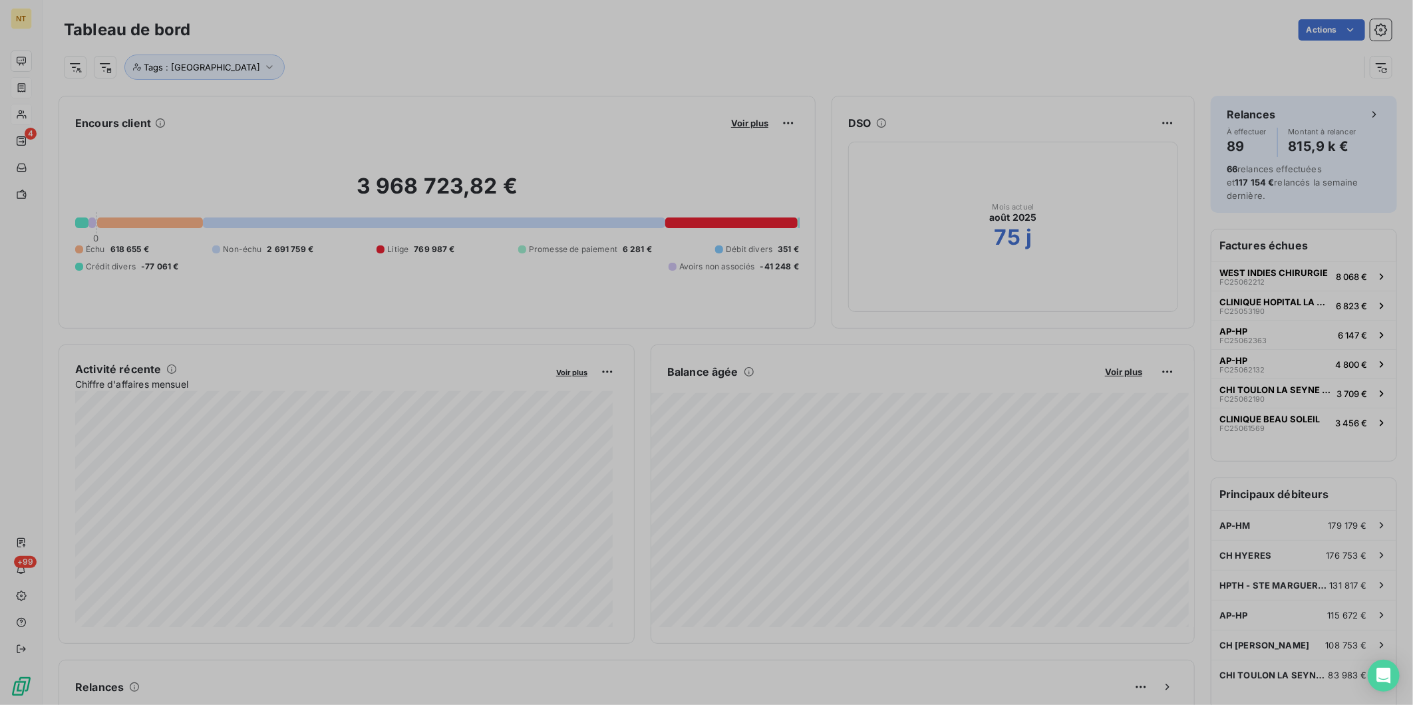
scroll to position [694, 500]
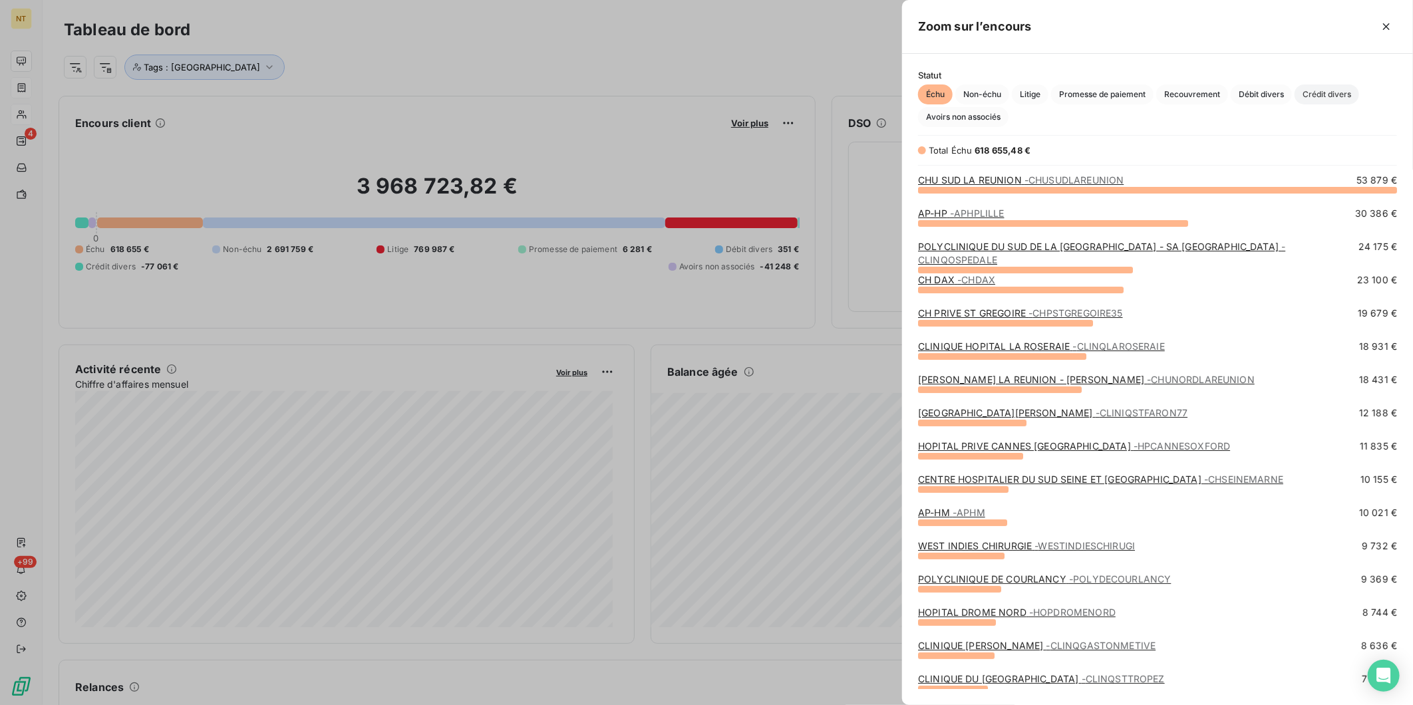
click at [1320, 89] on span "Crédit divers" at bounding box center [1327, 94] width 65 height 20
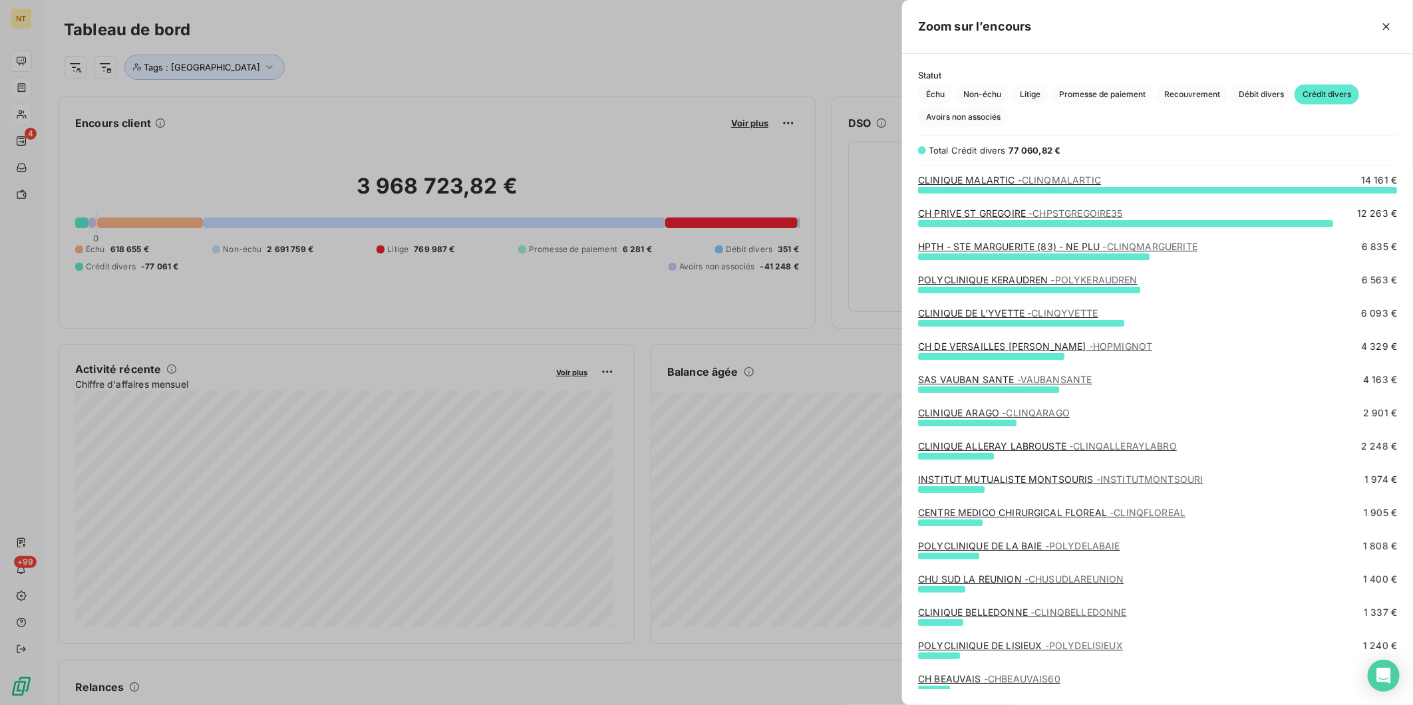
scroll to position [504, 500]
click at [1104, 212] on span "- CHPSTGREGOIRE35" at bounding box center [1076, 213] width 94 height 11
